Goal: Task Accomplishment & Management: Use online tool/utility

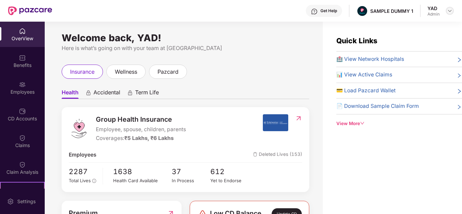
click at [447, 12] on img at bounding box center [449, 10] width 5 height 5
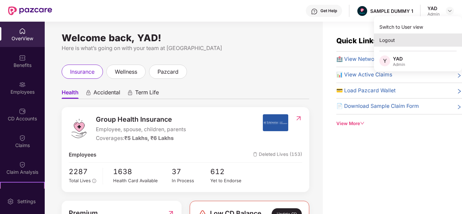
click at [411, 37] on div "Logout" at bounding box center [418, 40] width 88 height 13
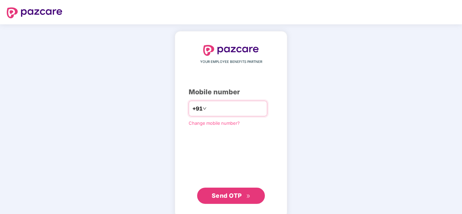
type input "**********"
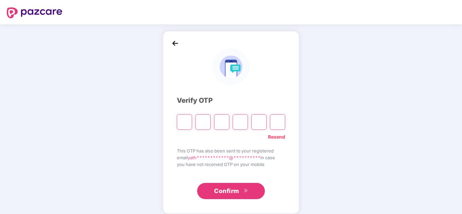
type input "*"
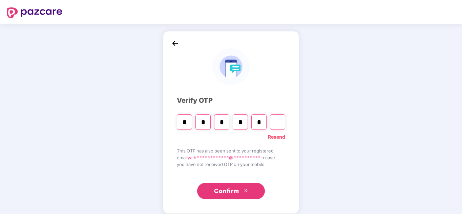
type input "*"
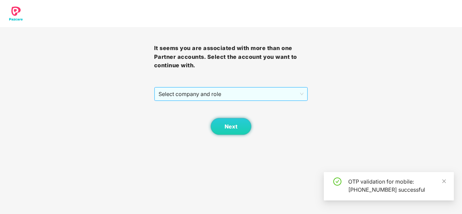
click at [221, 93] on span "Select company and role" at bounding box center [230, 94] width 145 height 13
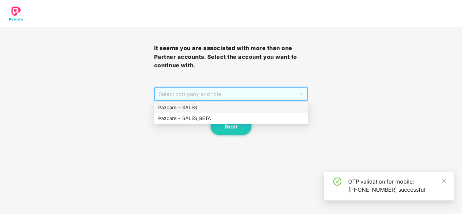
click at [206, 109] on div "Pazcare - SALES" at bounding box center [231, 107] width 146 height 7
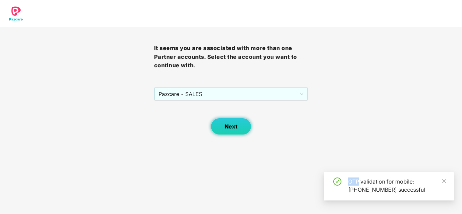
drag, startPoint x: 206, startPoint y: 109, endPoint x: 222, endPoint y: 121, distance: 19.8
click at [222, 121] on div "Next" at bounding box center [231, 118] width 154 height 34
click at [222, 121] on button "Next" at bounding box center [231, 126] width 41 height 17
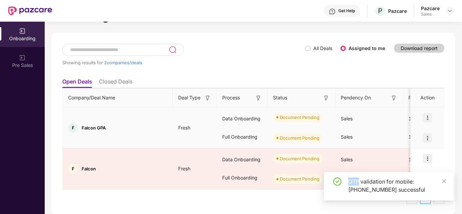
scroll to position [23, 0]
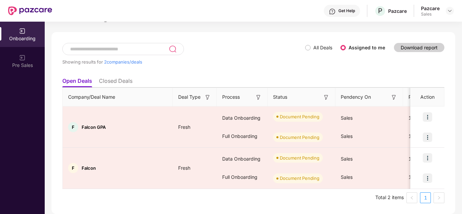
click at [119, 82] on li "Closed Deals" at bounding box center [116, 83] width 34 height 10
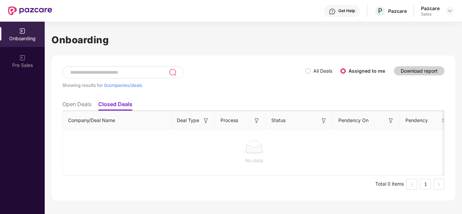
click at [78, 102] on li "Open Deals" at bounding box center [76, 106] width 29 height 10
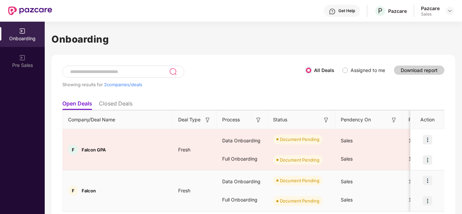
scroll to position [23, 0]
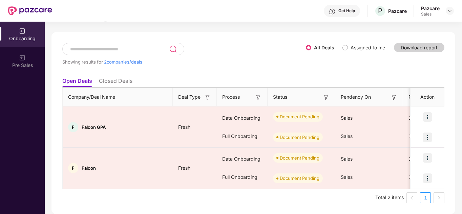
click at [114, 83] on li "Closed Deals" at bounding box center [116, 83] width 34 height 10
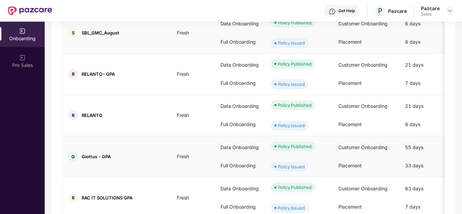
scroll to position [353, 0]
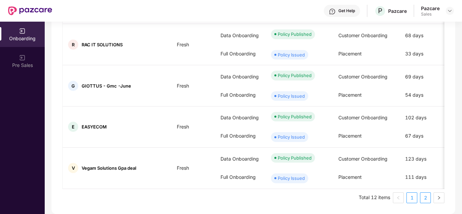
click at [423, 196] on link "2" at bounding box center [425, 198] width 10 height 10
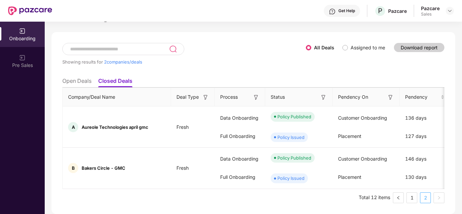
scroll to position [23, 0]
drag, startPoint x: 233, startPoint y: 163, endPoint x: 151, endPoint y: 196, distance: 88.1
click at [151, 196] on ul "Total 12 items 1 2" at bounding box center [253, 198] width 382 height 11
click at [407, 200] on link "1" at bounding box center [412, 198] width 10 height 10
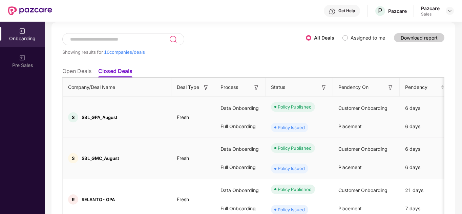
scroll to position [32, 0]
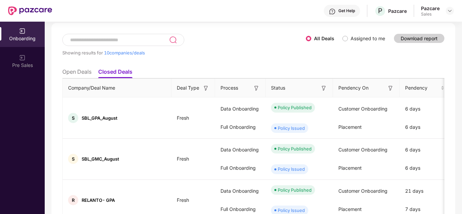
click at [66, 72] on li "Open Deals" at bounding box center [76, 73] width 29 height 10
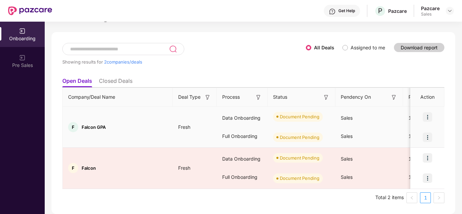
scroll to position [0, 0]
